Goal: Book appointment/travel/reservation

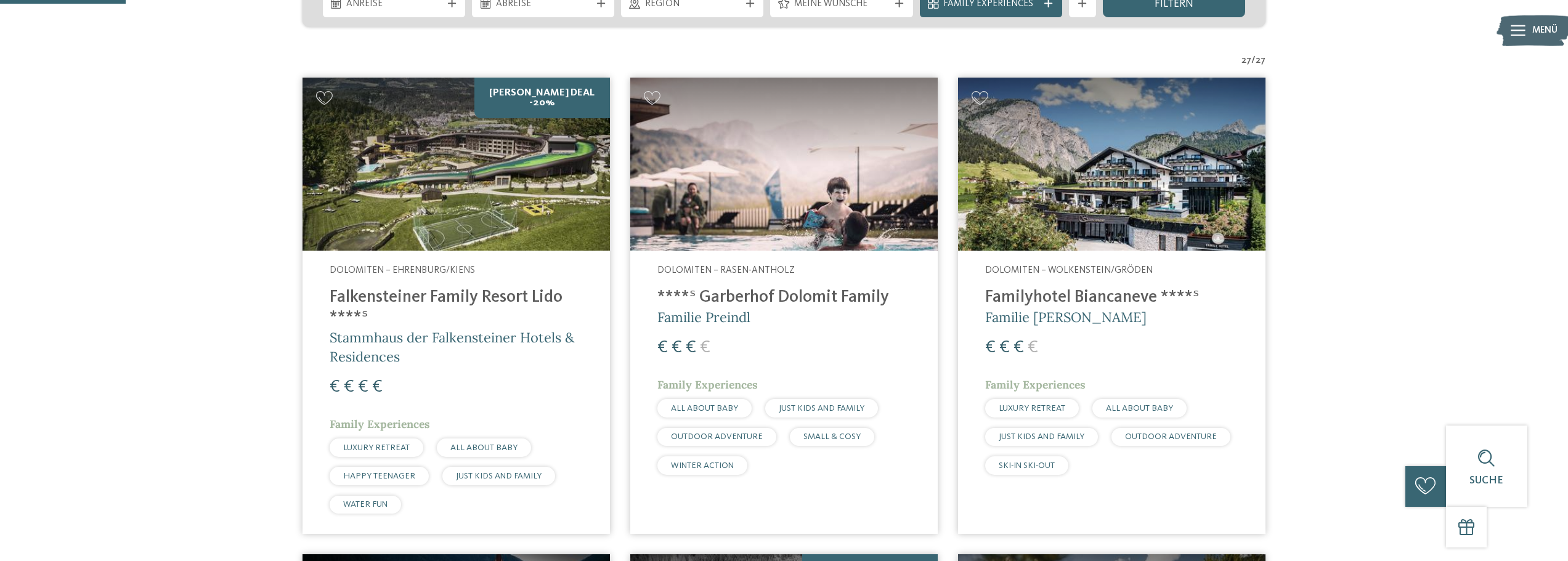
click at [505, 160] on img at bounding box center [456, 164] width 308 height 173
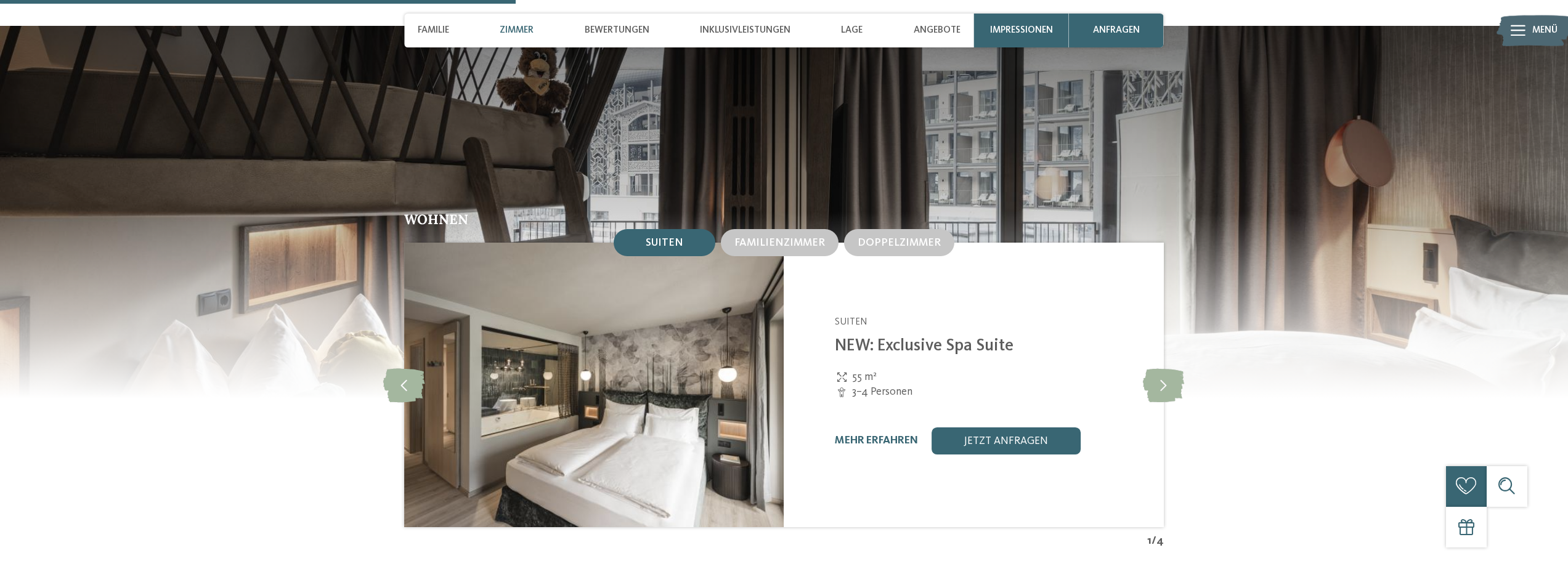
scroll to position [1539, 0]
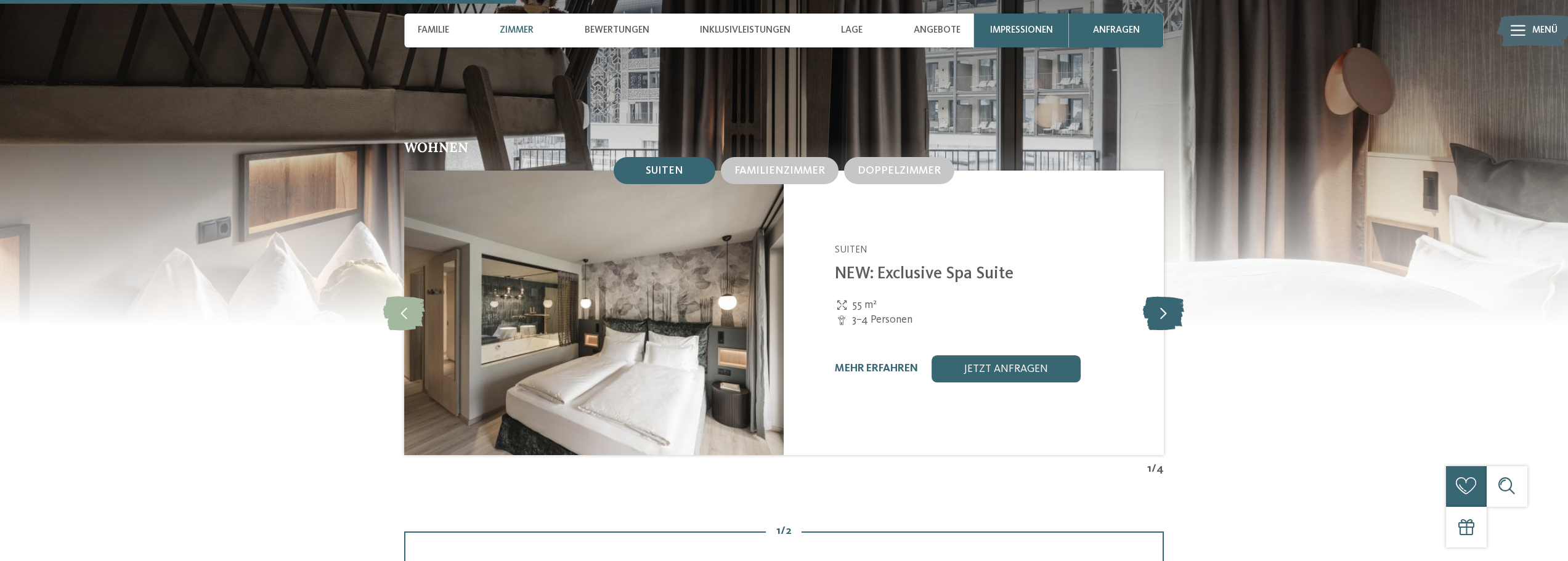
click at [1157, 296] on icon at bounding box center [1163, 313] width 41 height 34
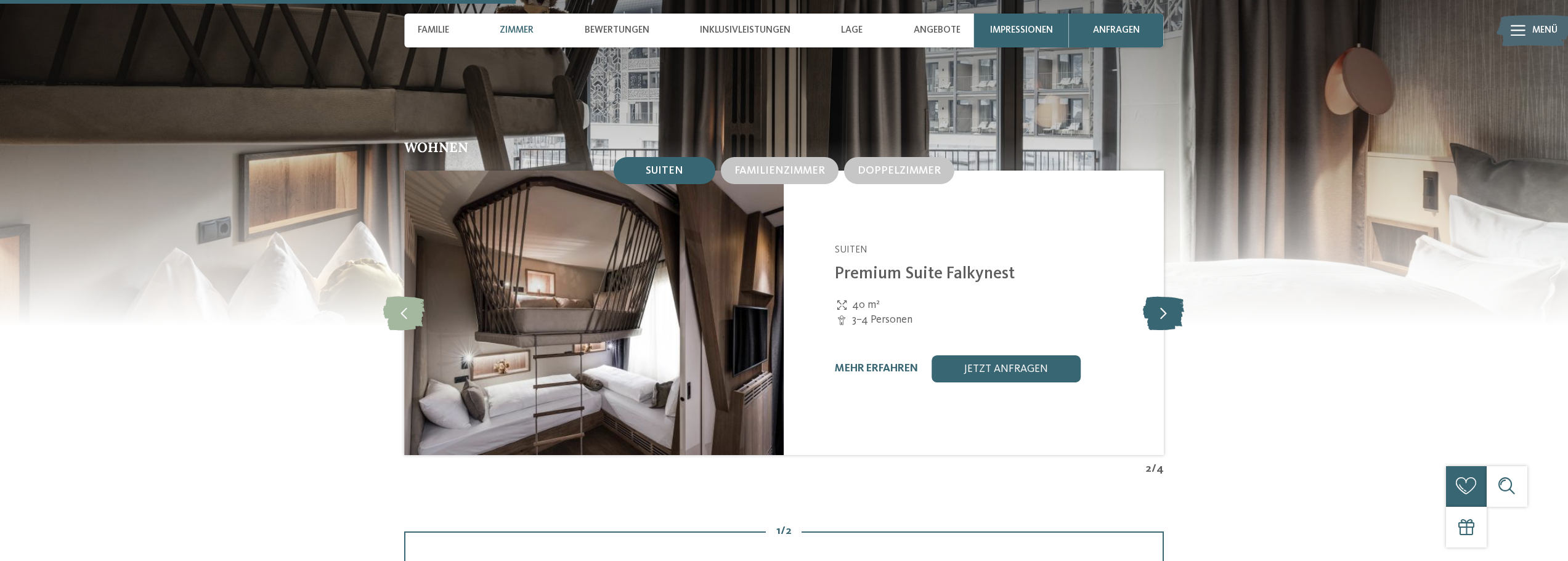
click at [1157, 296] on icon at bounding box center [1163, 313] width 41 height 34
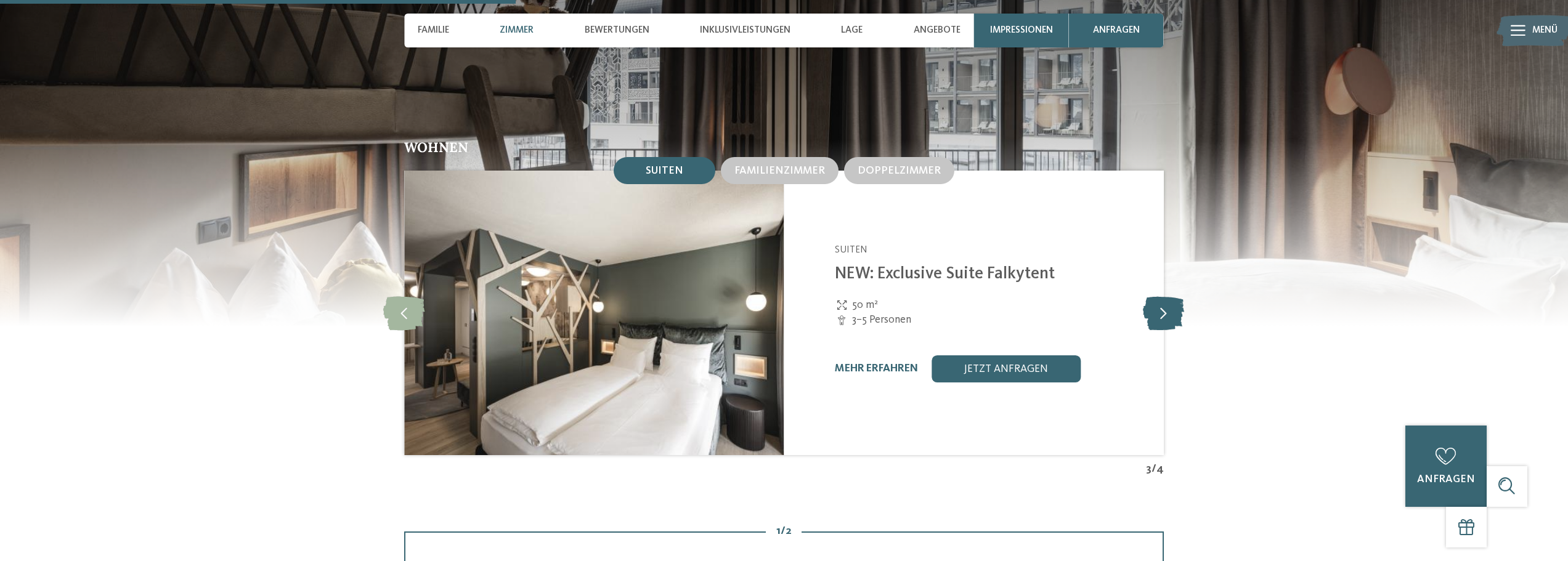
click at [1157, 296] on icon at bounding box center [1163, 313] width 41 height 34
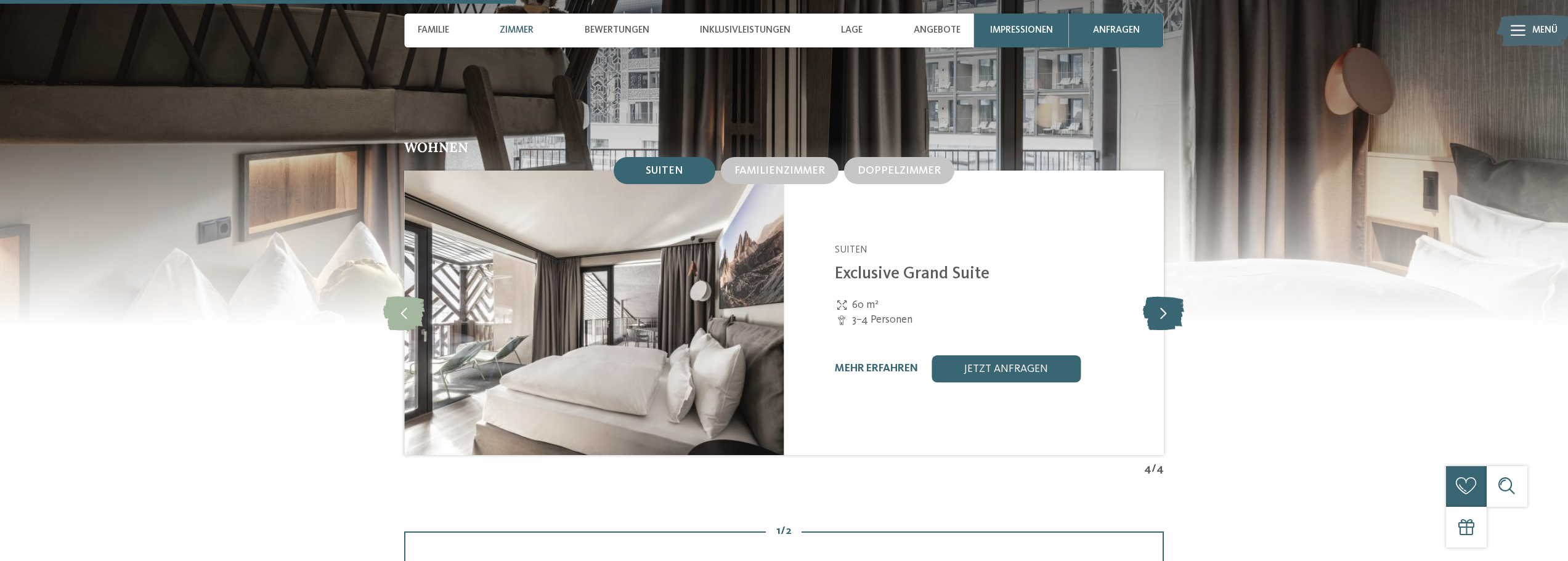
click at [1157, 296] on icon at bounding box center [1163, 313] width 41 height 34
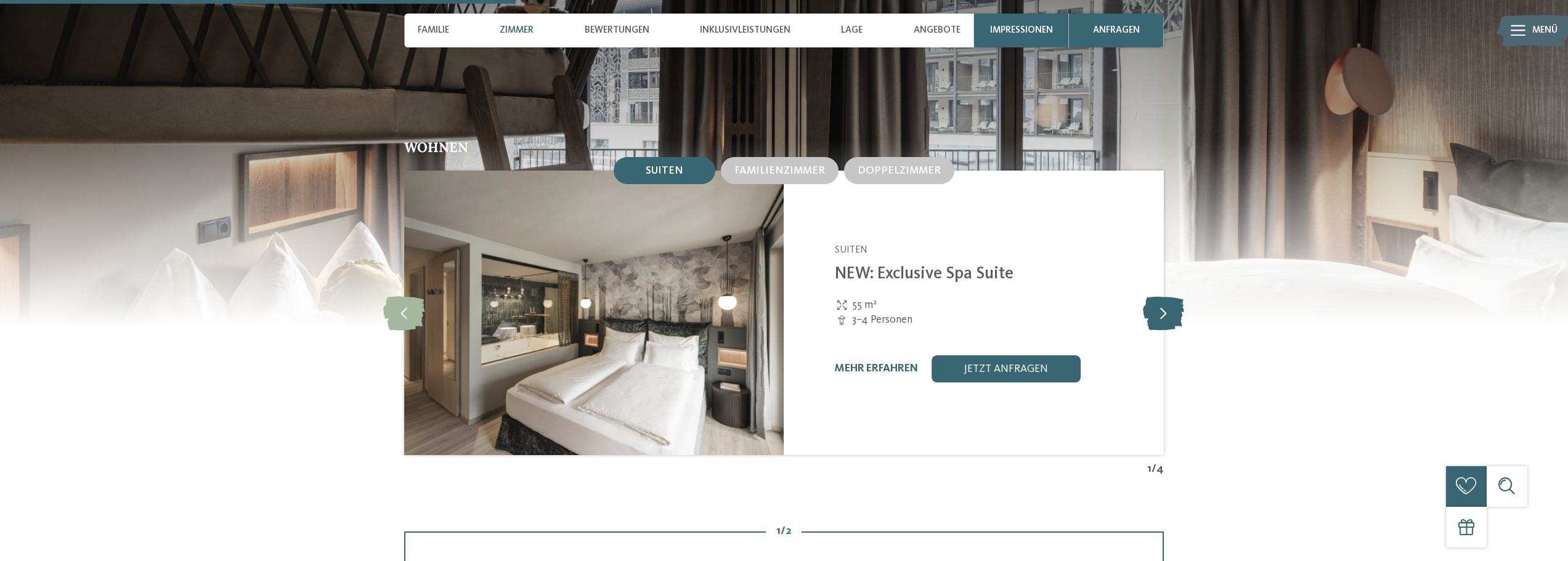
click at [1157, 296] on icon at bounding box center [1163, 313] width 41 height 34
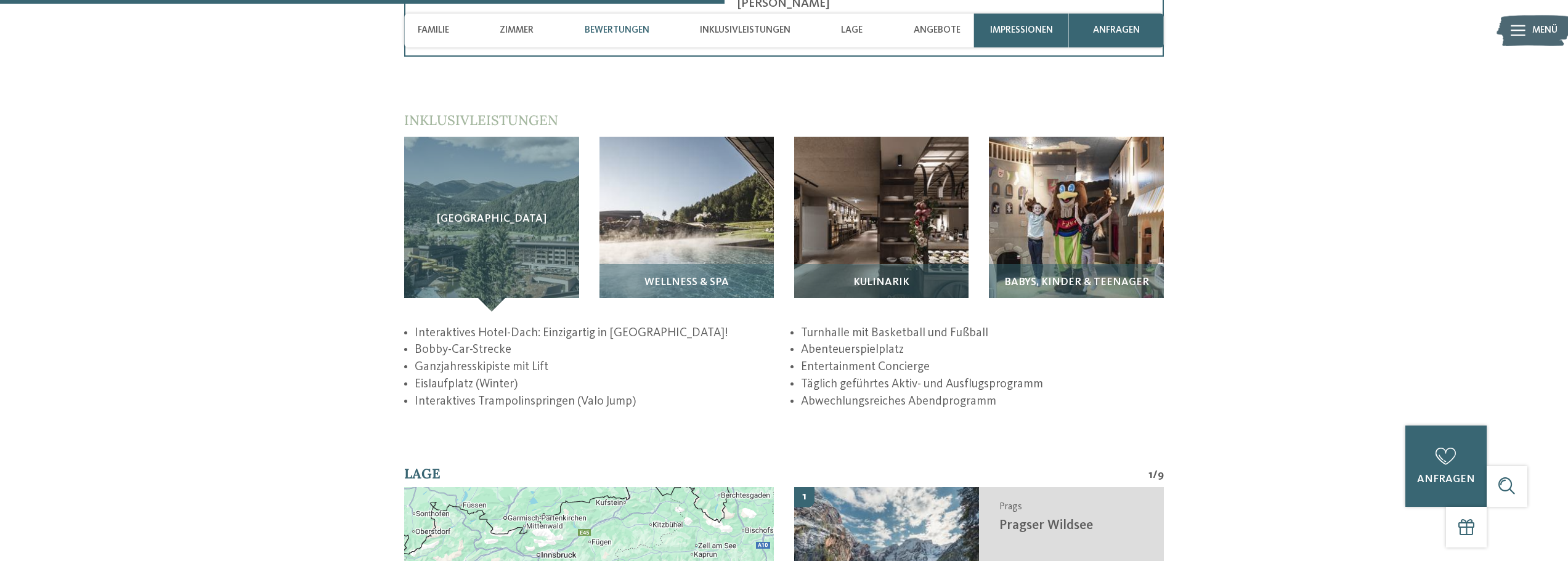
scroll to position [2161, 0]
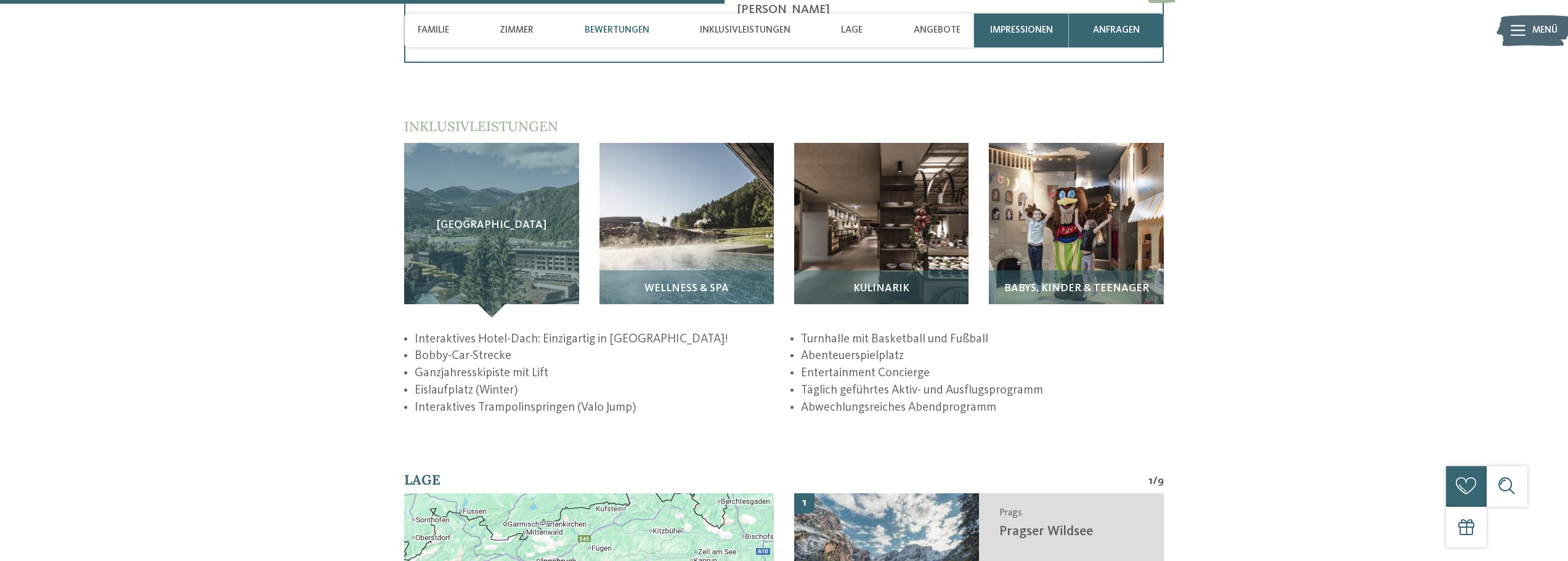
drag, startPoint x: 1576, startPoint y: 282, endPoint x: 1231, endPoint y: 325, distance: 347.7
click at [1227, 333] on div "zurück zur Hotelübersicht Herbst Deal -20% ab" at bounding box center [784, 145] width 1568 height 4480
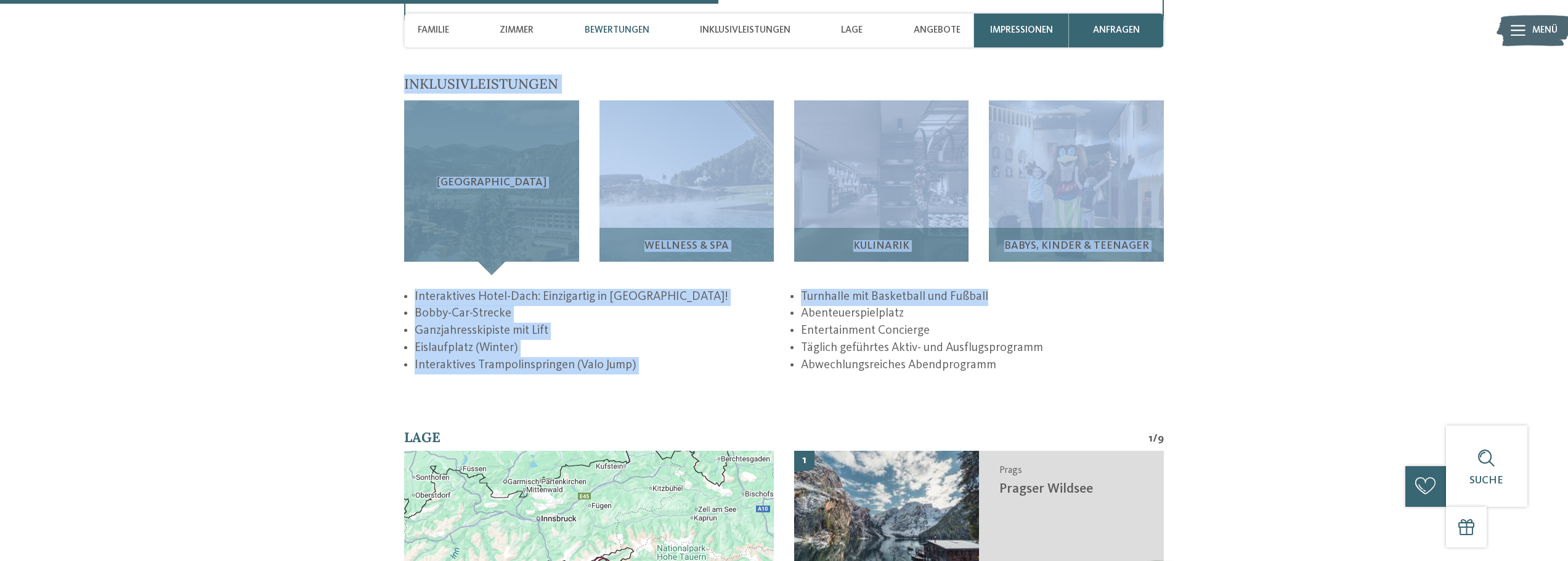
scroll to position [2072, 0]
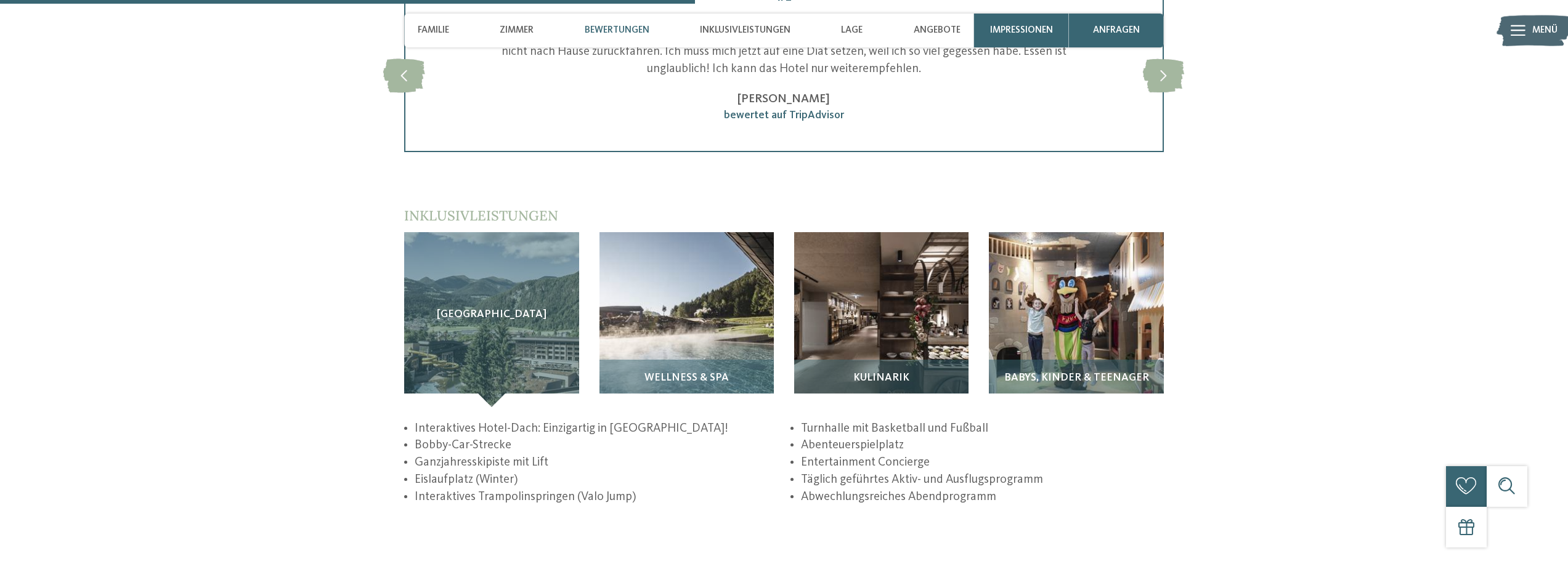
drag, startPoint x: 1110, startPoint y: 463, endPoint x: 1129, endPoint y: 455, distance: 20.6
click at [1112, 471] on li "Täglich geführtes Aktiv- und Ausflugsprogramm" at bounding box center [982, 480] width 363 height 17
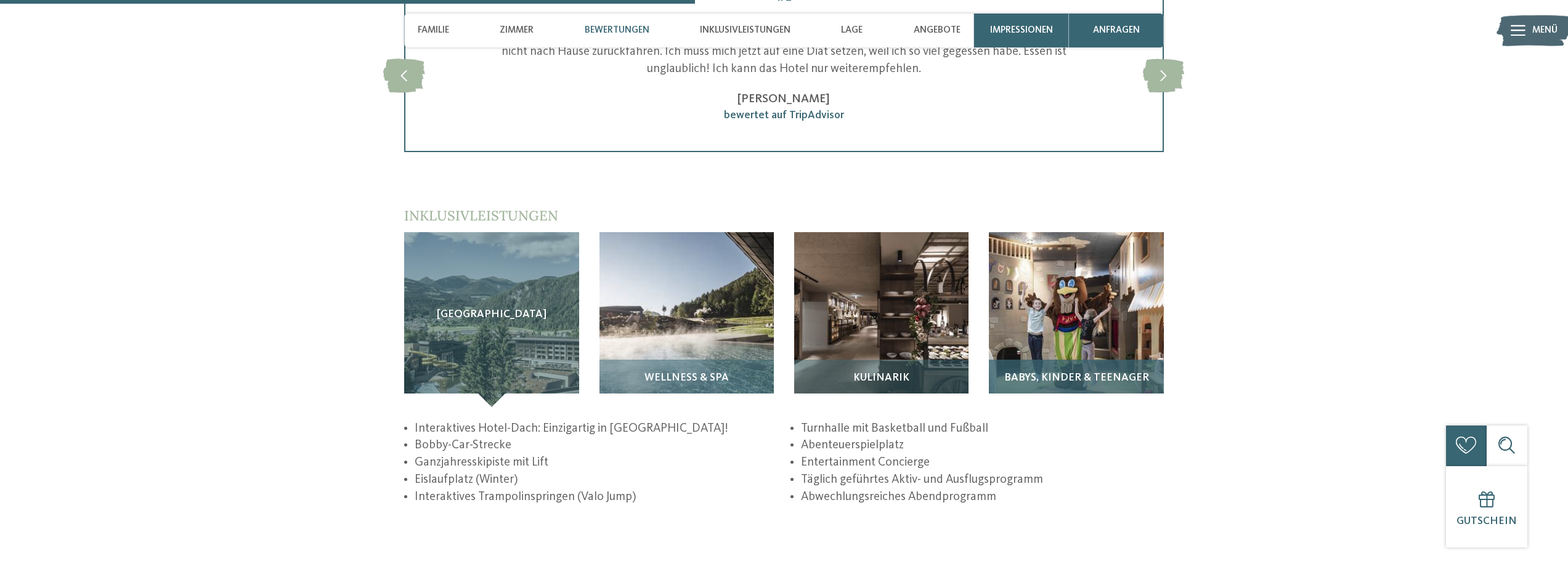
click at [1076, 307] on img at bounding box center [1076, 319] width 174 height 174
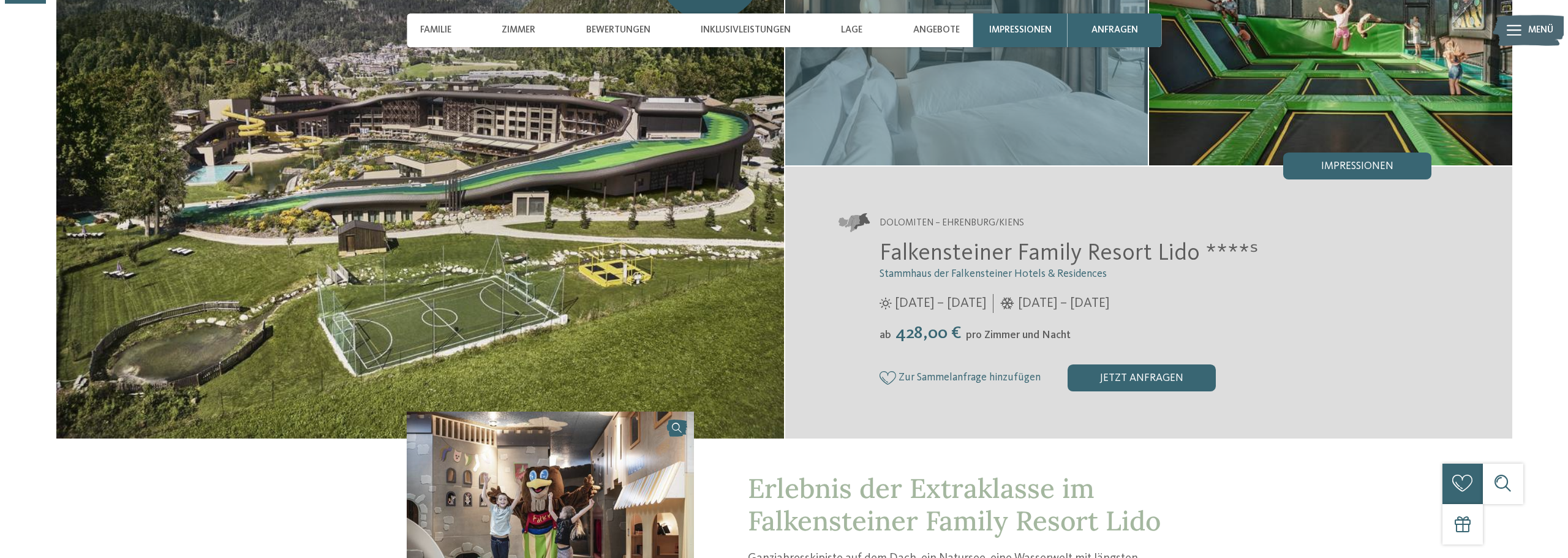
scroll to position [245, 0]
